Goal: Information Seeking & Learning: Learn about a topic

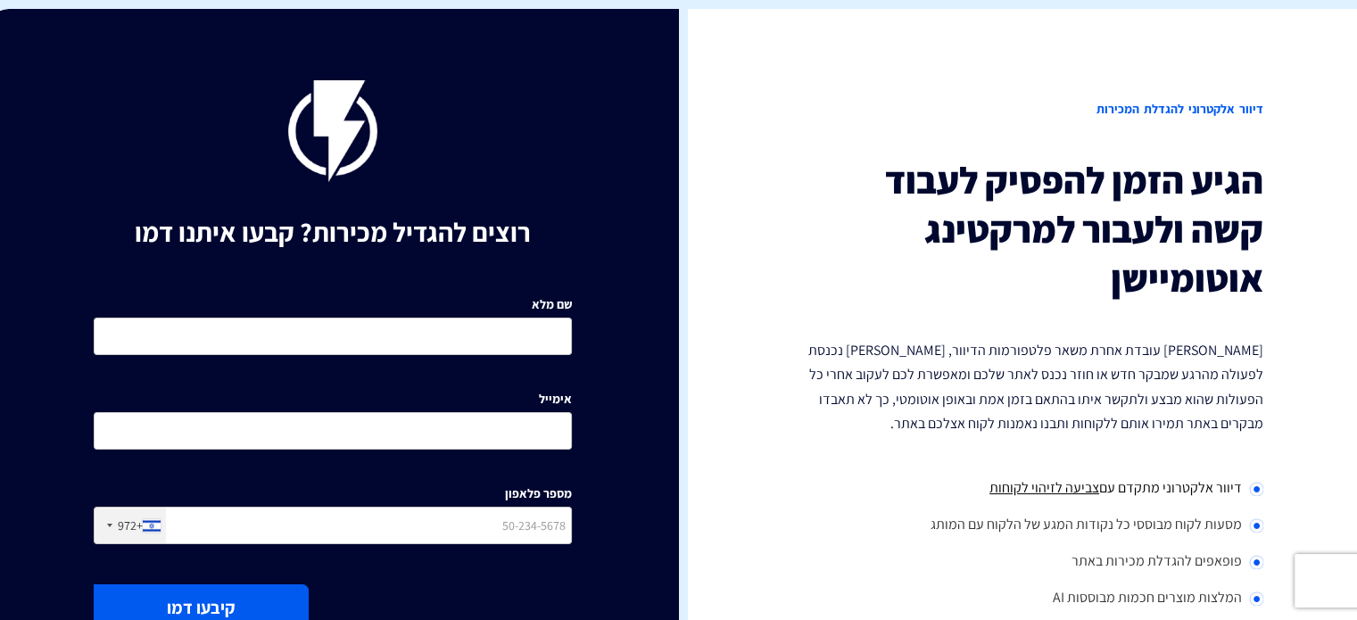
click at [335, 95] on img at bounding box center [332, 131] width 89 height 102
click at [1122, 118] on h2 "דיוור אלקטרוני להגדלת המכירות" at bounding box center [1025, 109] width 478 height 58
click at [1156, 197] on h3 "הגיע הזמן להפסיק לעבוד קשה ולעבור למרקטינג אוטומיישן" at bounding box center [1025, 229] width 478 height 146
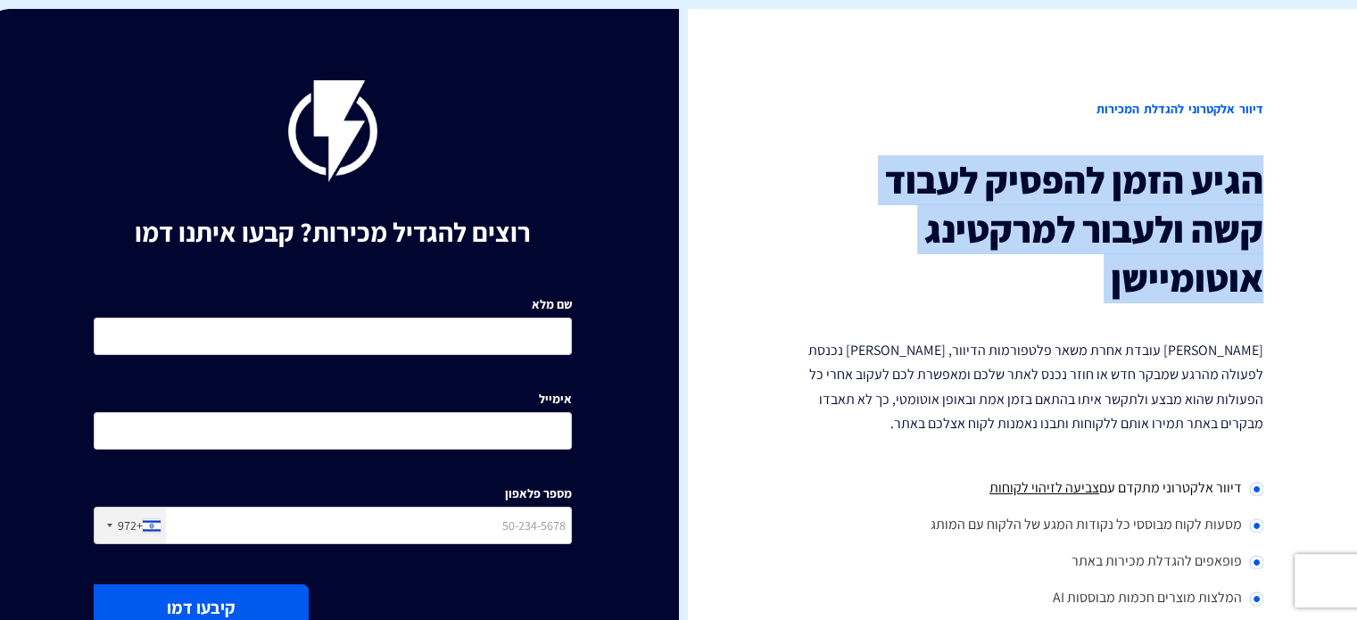
click at [1156, 197] on h3 "הגיע הזמן להפסיק לעבוד קשה ולעבור למרקטינג אוטומיישן" at bounding box center [1025, 229] width 478 height 146
click at [1153, 246] on h3 "הגיע הזמן להפסיק לעבוד קשה ולעבור למרקטינג אוטומיישן" at bounding box center [1025, 229] width 478 height 146
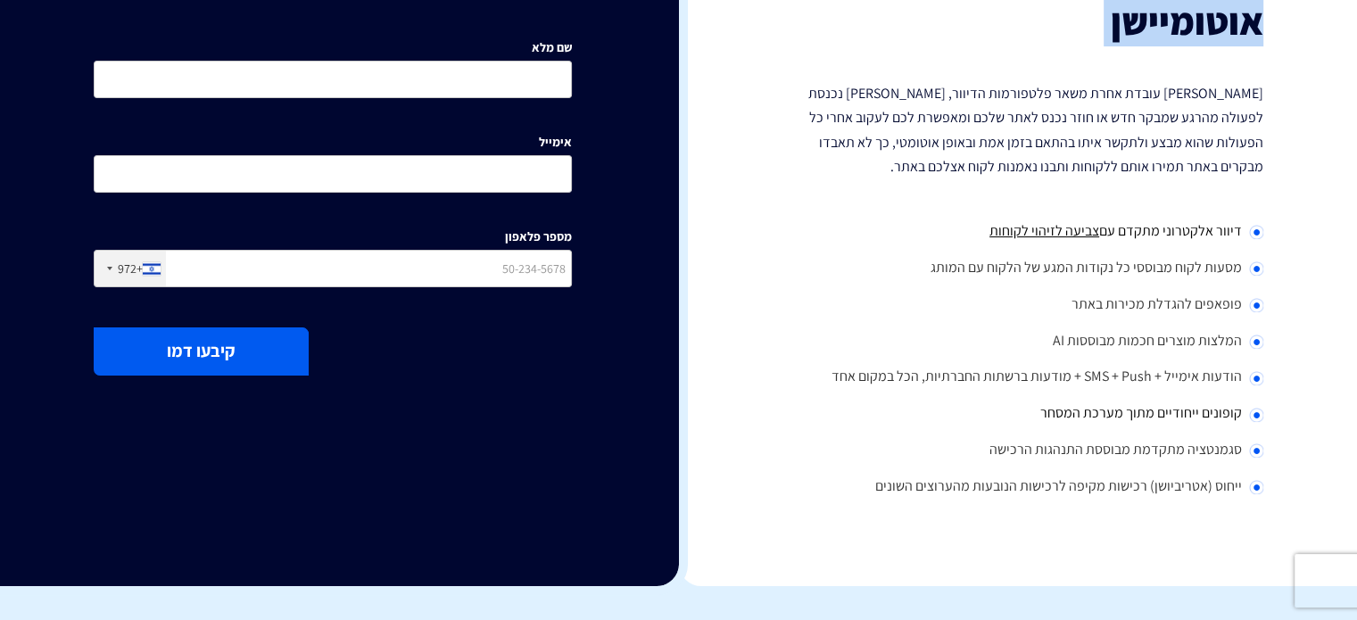
scroll to position [268, 0]
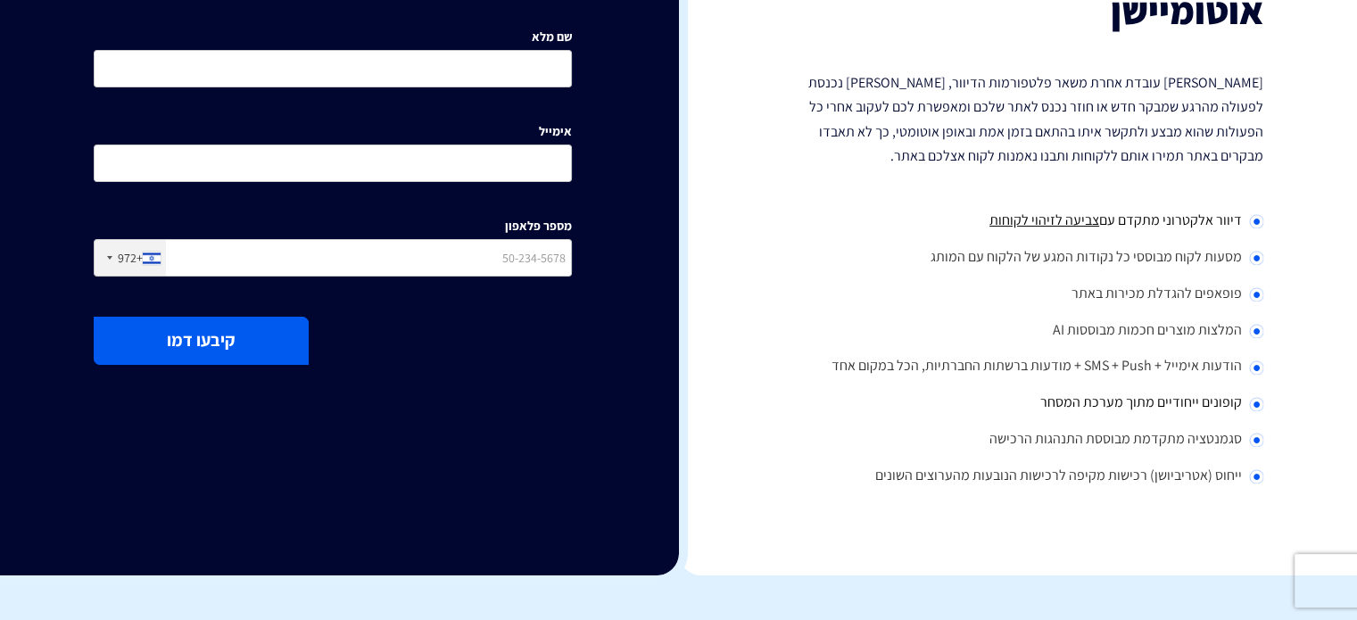
click at [1081, 224] on span "צביעה לזיהוי לקוחות" at bounding box center [1044, 220] width 110 height 19
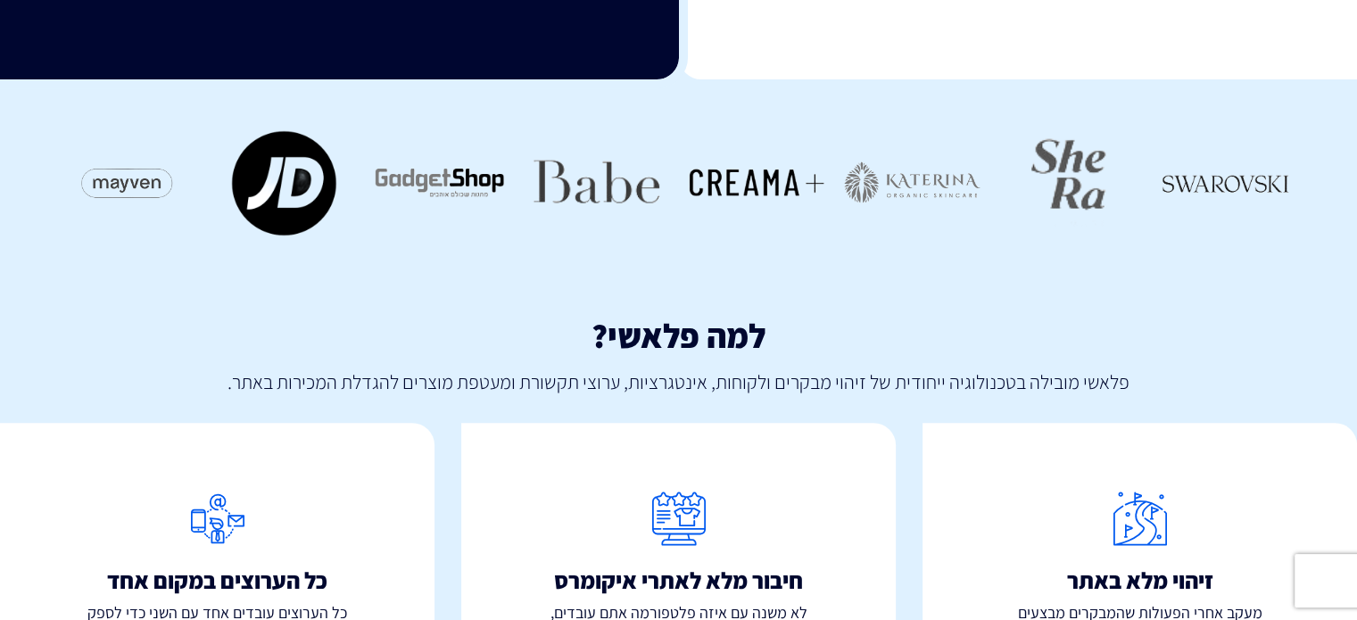
scroll to position [914, 0]
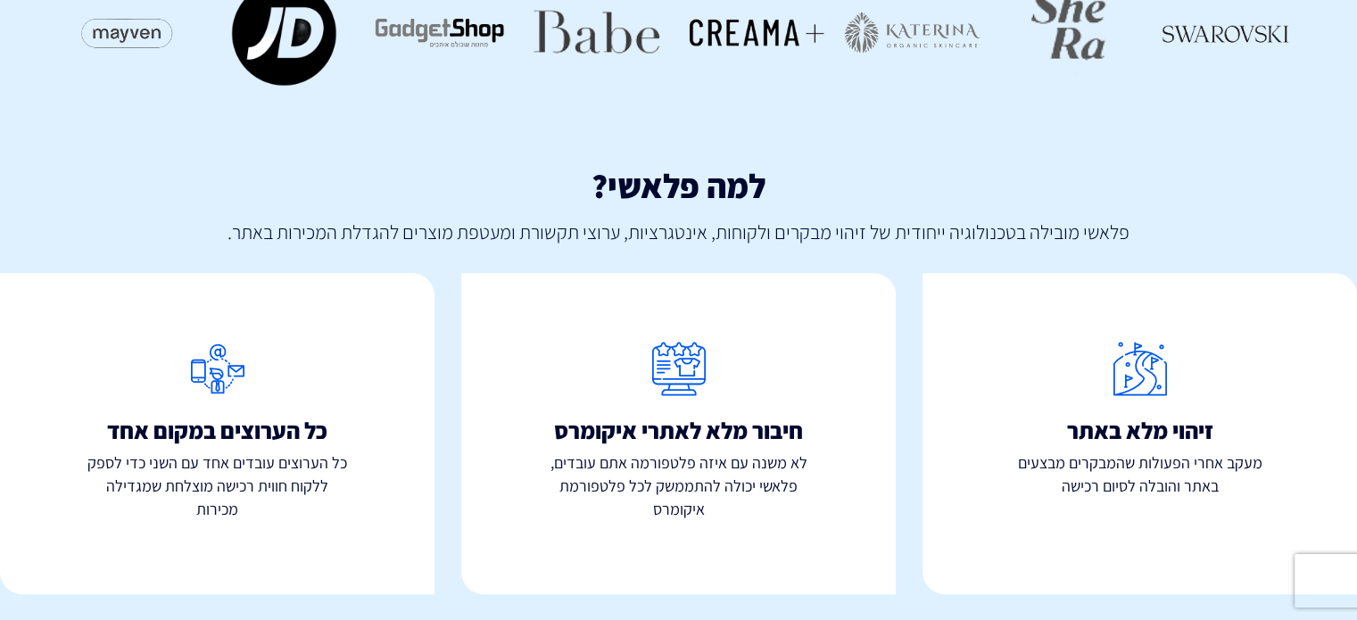
click at [1140, 346] on icon at bounding box center [1140, 370] width 434 height 77
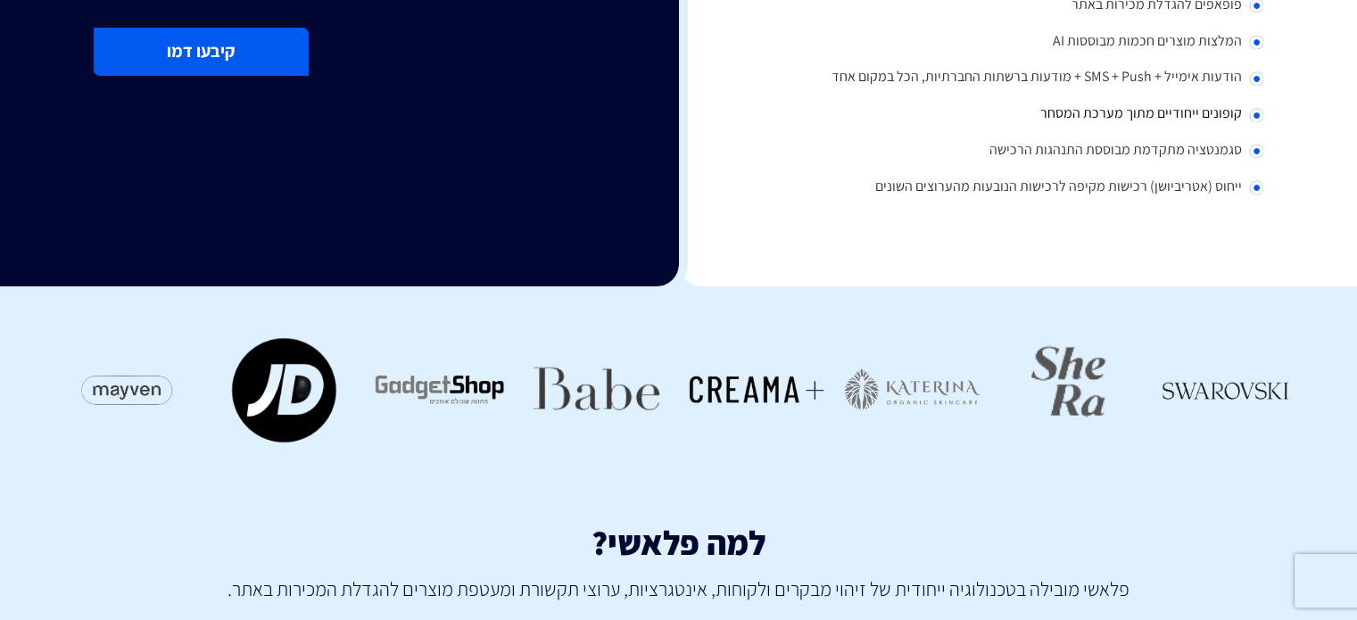
scroll to position [468, 0]
